Goal: Navigation & Orientation: Find specific page/section

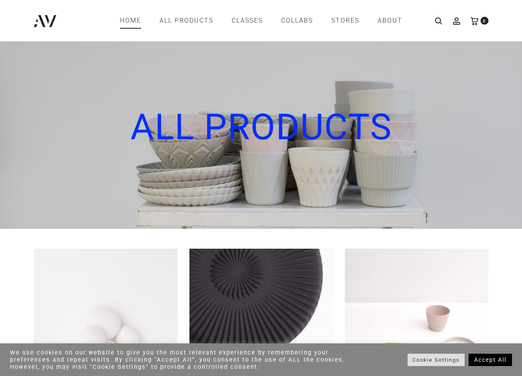
click at [138, 22] on link "Home" at bounding box center [130, 21] width 21 height 14
click at [175, 21] on link "All products" at bounding box center [186, 21] width 54 height 14
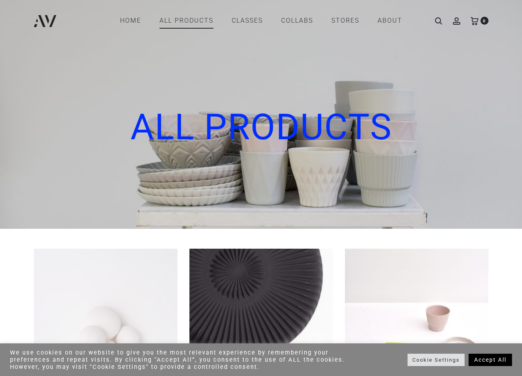
click at [239, 22] on link "CLASSES" at bounding box center [246, 21] width 31 height 14
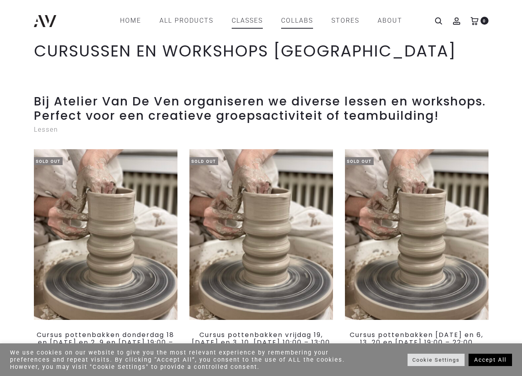
click at [284, 22] on link "COLLABS" at bounding box center [297, 21] width 32 height 14
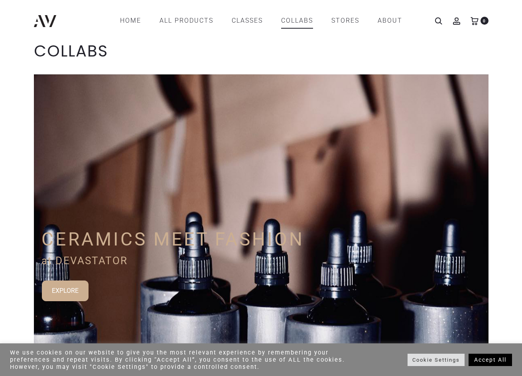
click at [135, 20] on link "Home" at bounding box center [130, 21] width 21 height 14
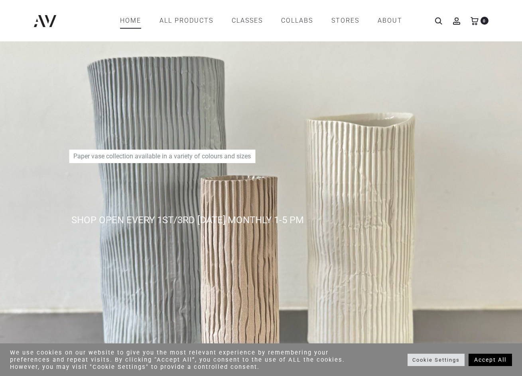
click at [125, 18] on link "Home" at bounding box center [130, 21] width 21 height 14
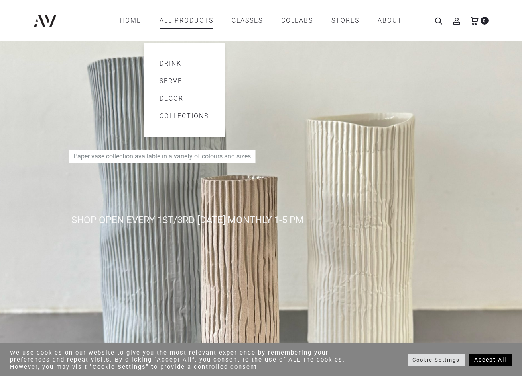
click at [188, 20] on link "All products" at bounding box center [186, 21] width 54 height 14
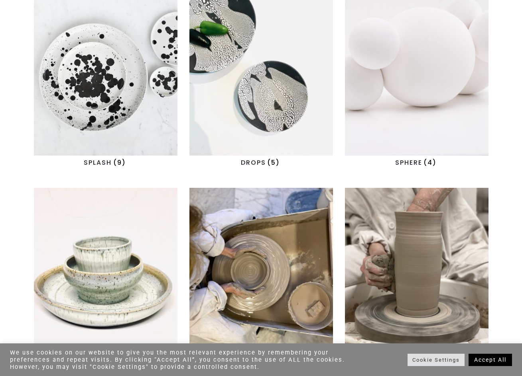
scroll to position [712, 0]
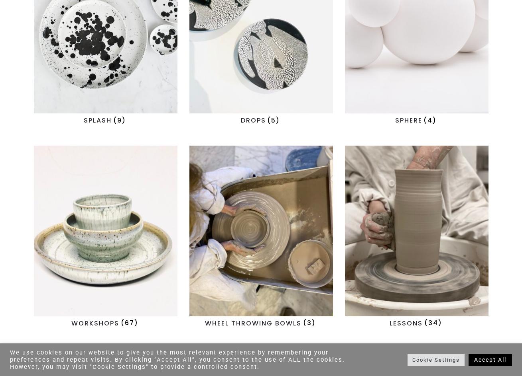
click at [436, 27] on img "Visit product category SPHERE" at bounding box center [416, 28] width 143 height 171
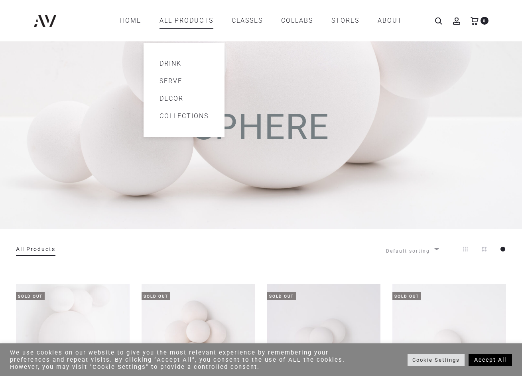
click at [177, 95] on link "Decor" at bounding box center [183, 99] width 49 height 10
click at [159, 79] on link "Serve" at bounding box center [183, 81] width 49 height 10
click at [156, 61] on li "Drink" at bounding box center [183, 64] width 81 height 18
click at [166, 62] on link "Drink" at bounding box center [183, 64] width 49 height 10
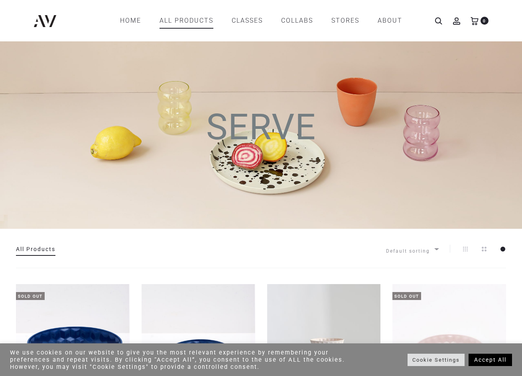
click at [456, 20] on icon at bounding box center [456, 21] width 8 height 8
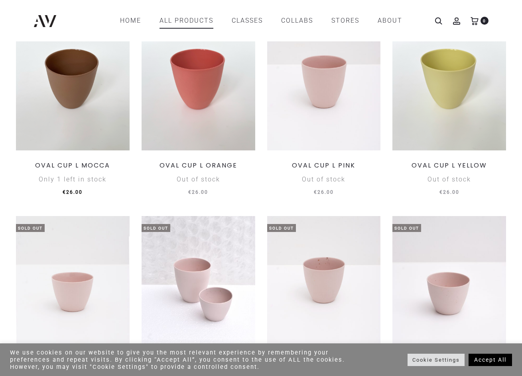
scroll to position [213, 0]
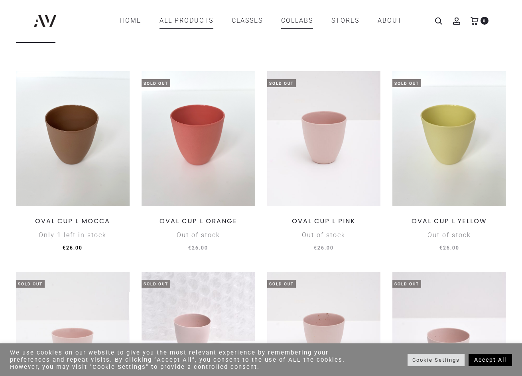
click at [304, 21] on link "COLLABS" at bounding box center [297, 21] width 32 height 14
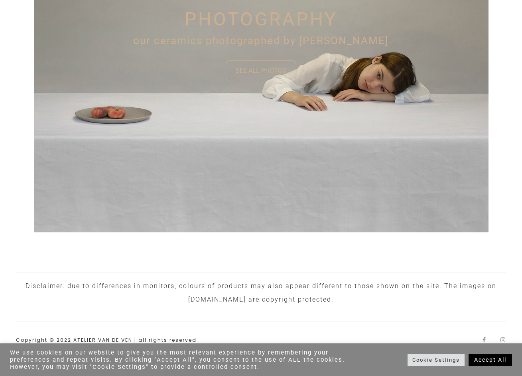
scroll to position [613, 0]
